Goal: Answer question/provide support

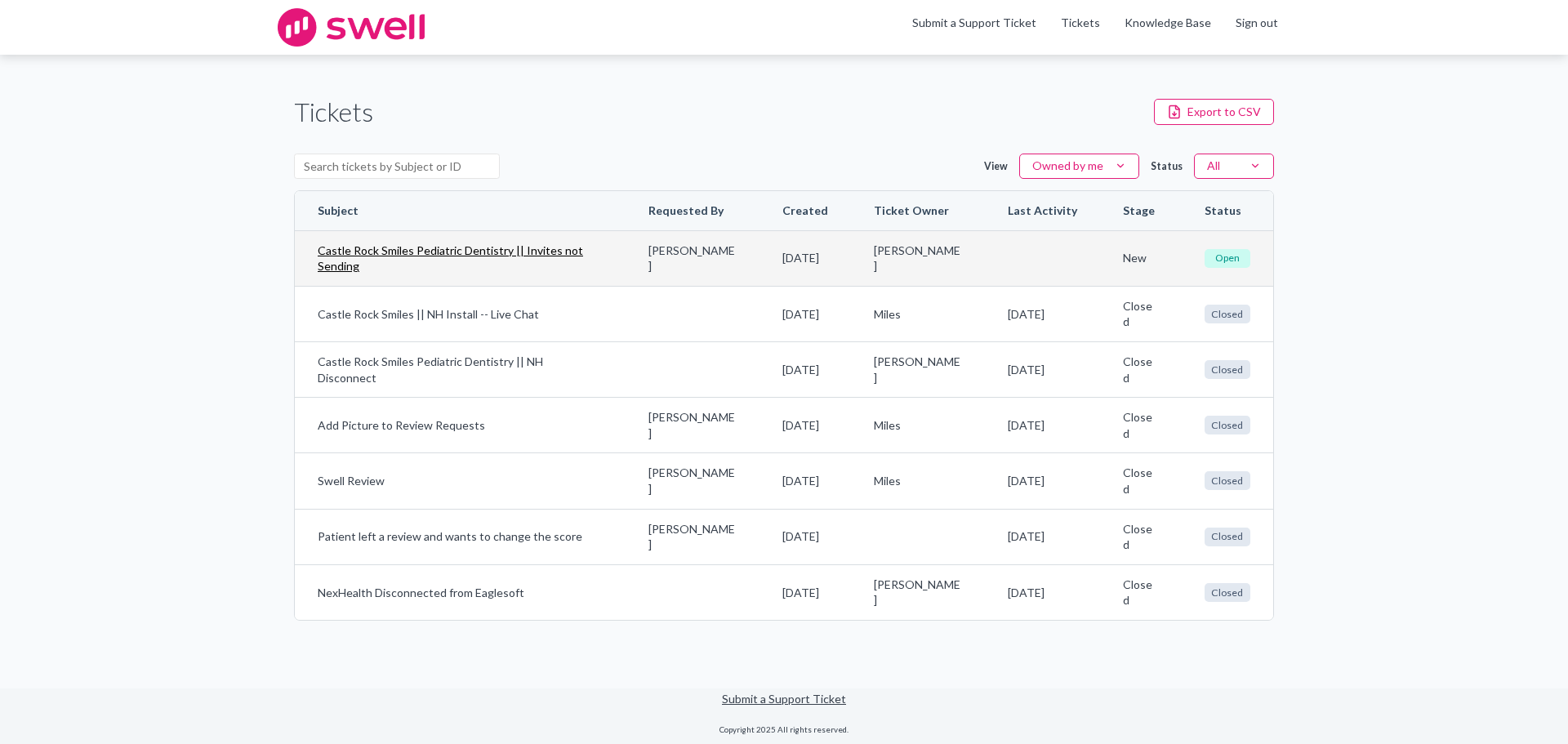
click at [453, 249] on link "Castle Rock Smiles Pediatric Dentistry || Invites not Sending" at bounding box center [460, 258] width 285 height 32
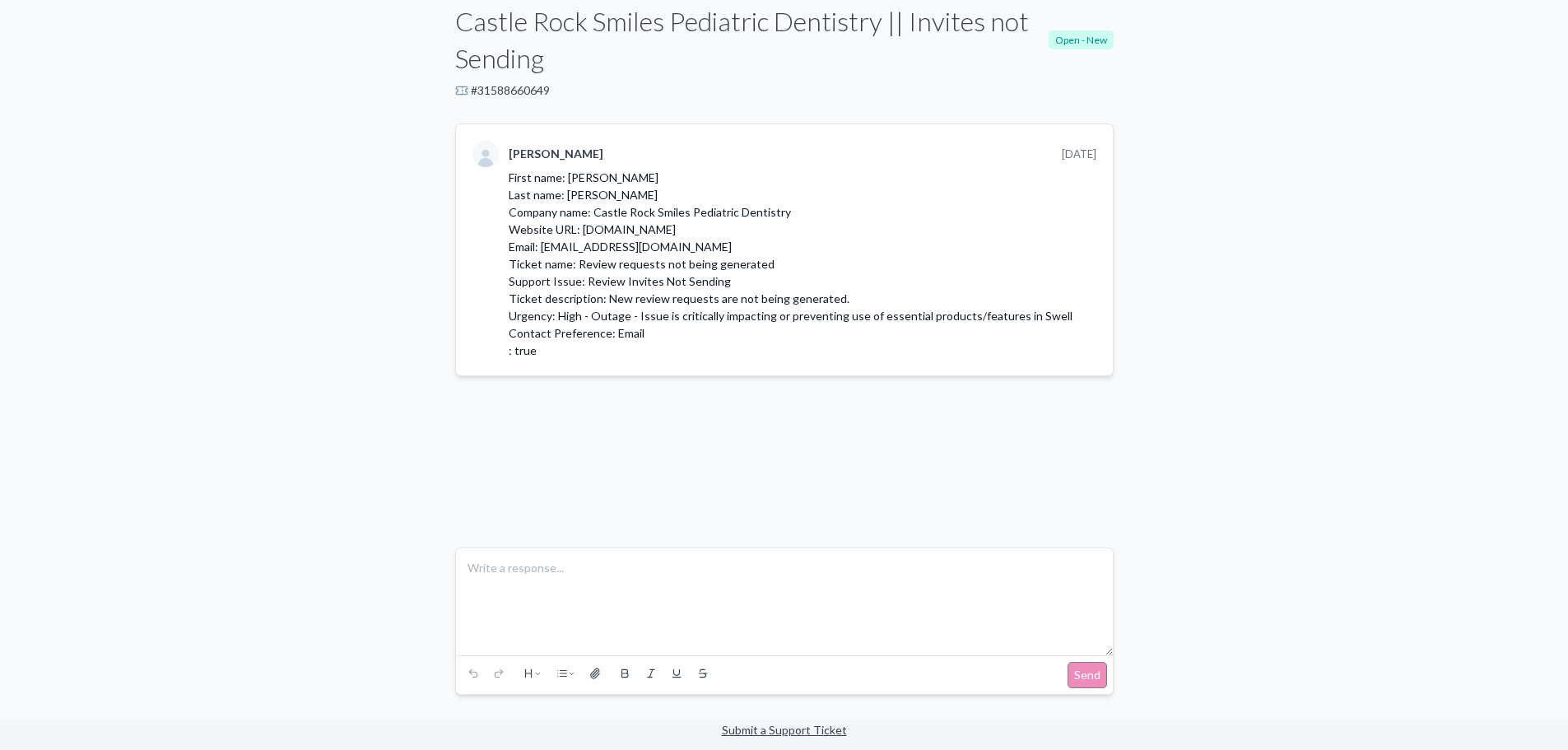
scroll to position [152, 0]
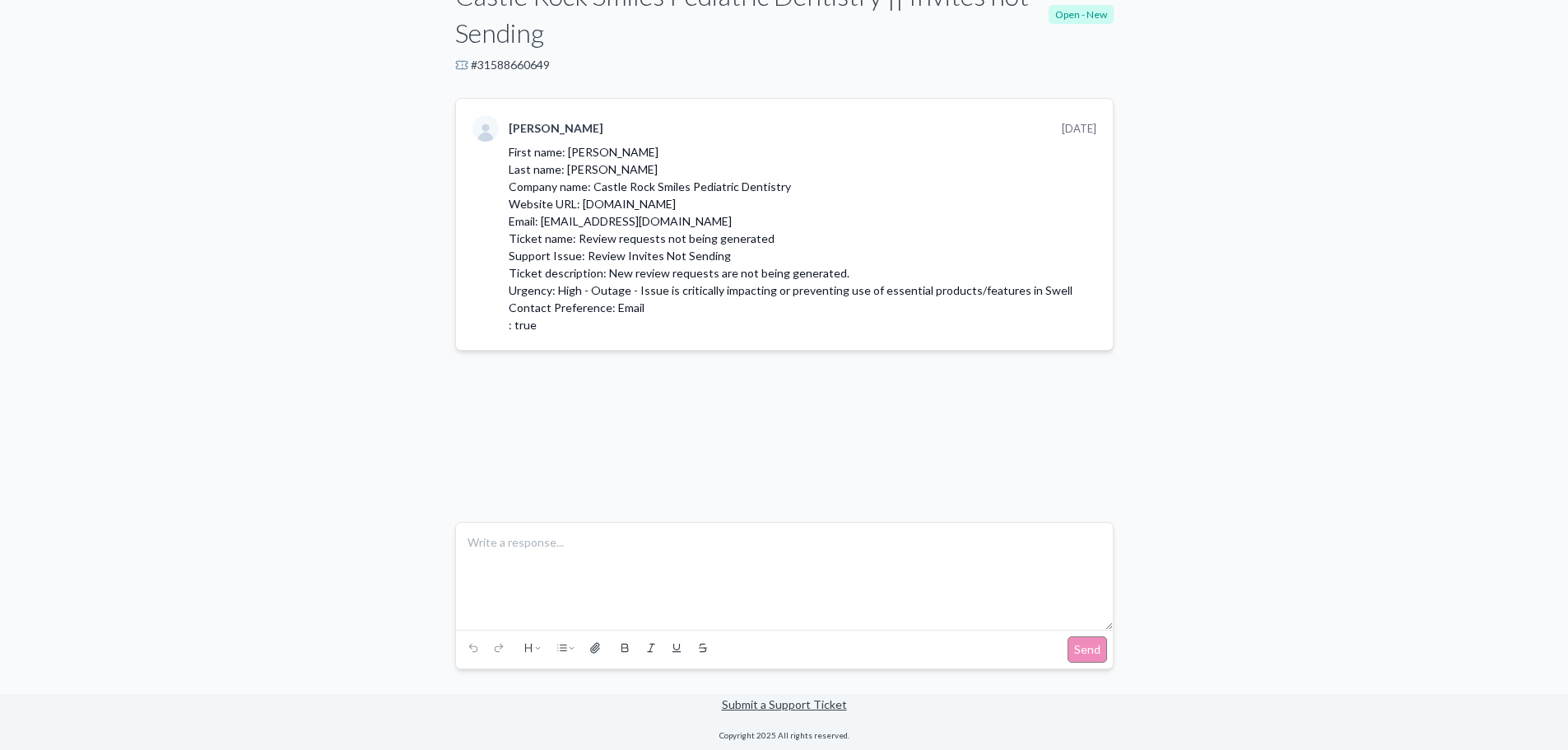
click at [752, 537] on p at bounding box center [784, 542] width 634 height 16
click at [1087, 649] on button "Send" at bounding box center [1088, 649] width 40 height 26
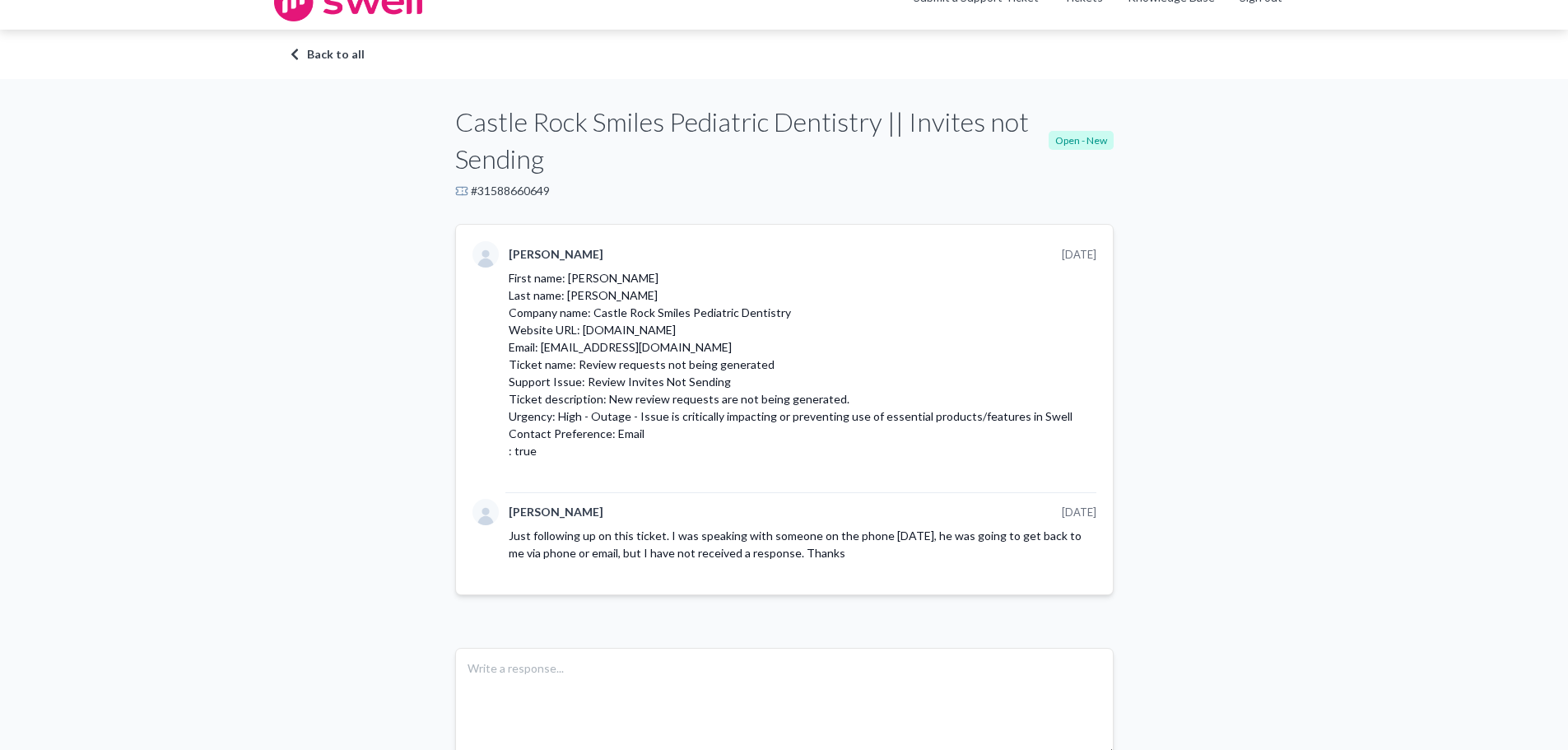
scroll to position [0, 0]
